Goal: Check status

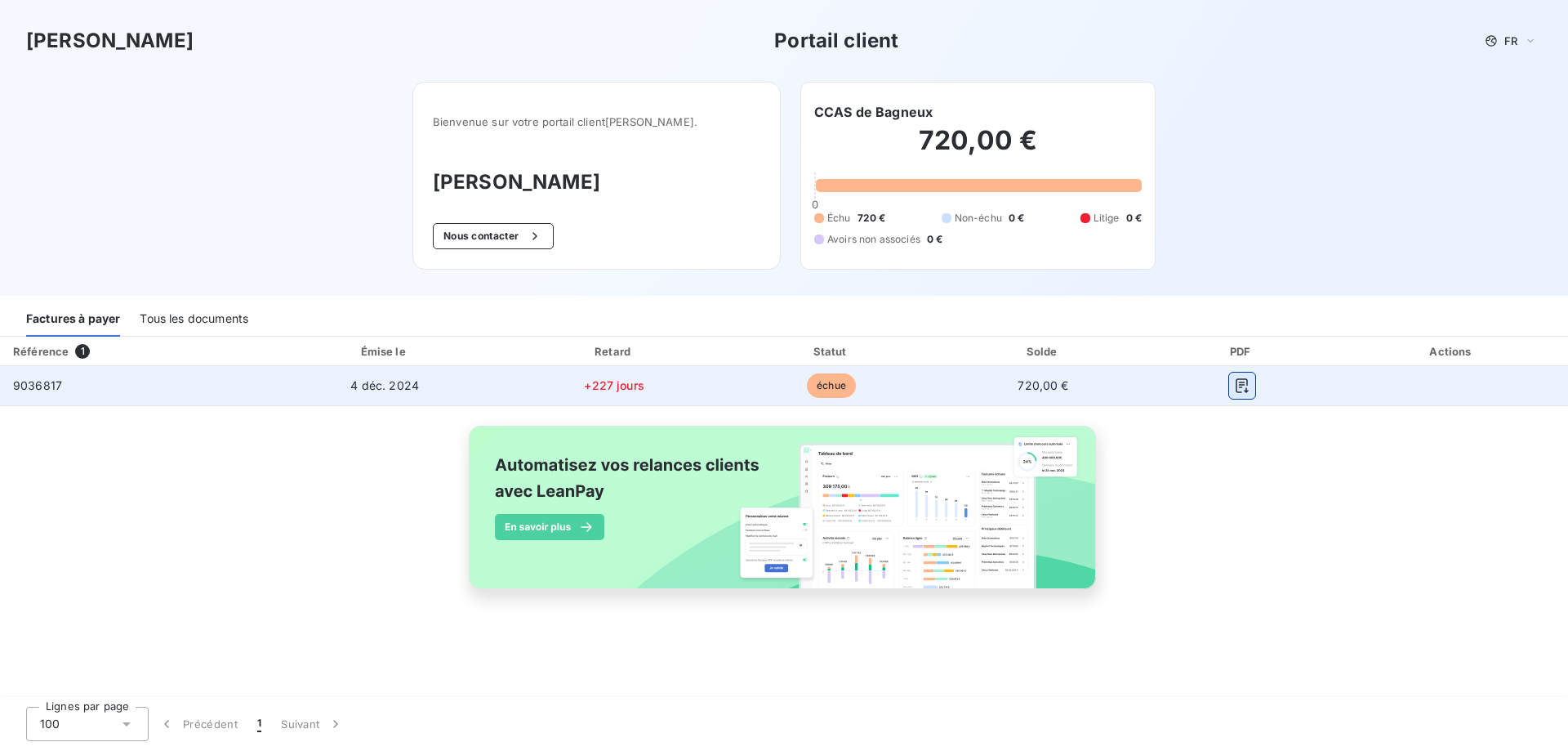
click at [1247, 389] on icon "button" at bounding box center [1243, 386] width 16 height 16
